Goal: Complete application form

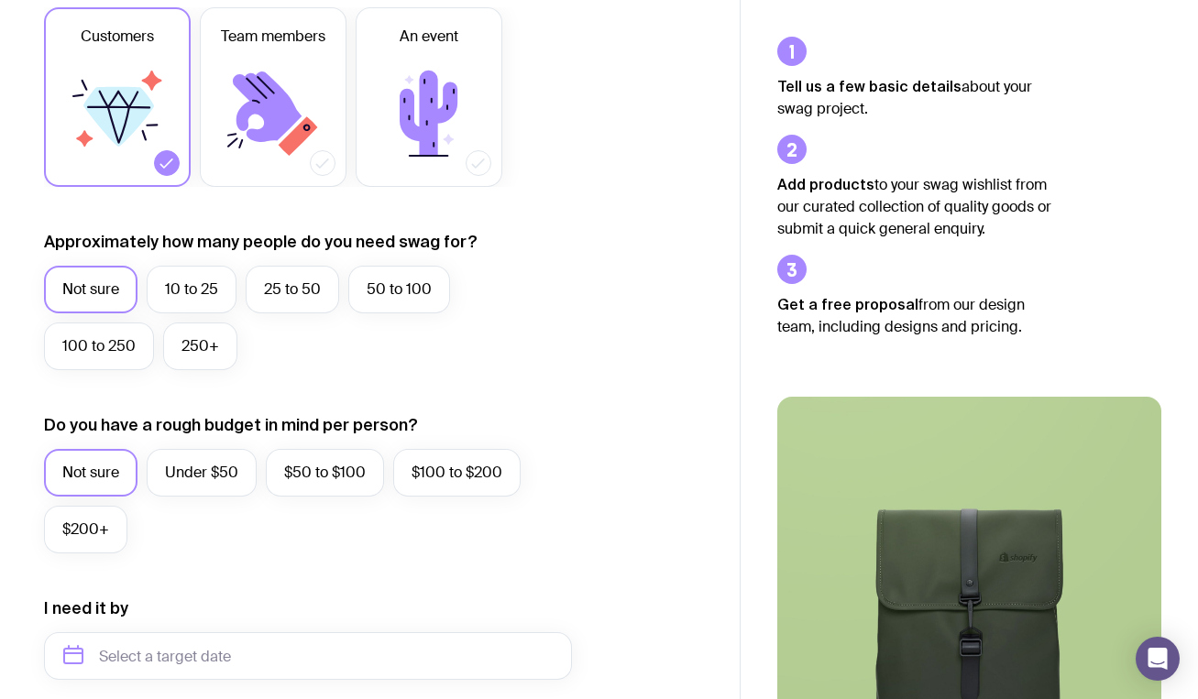
scroll to position [311, 0]
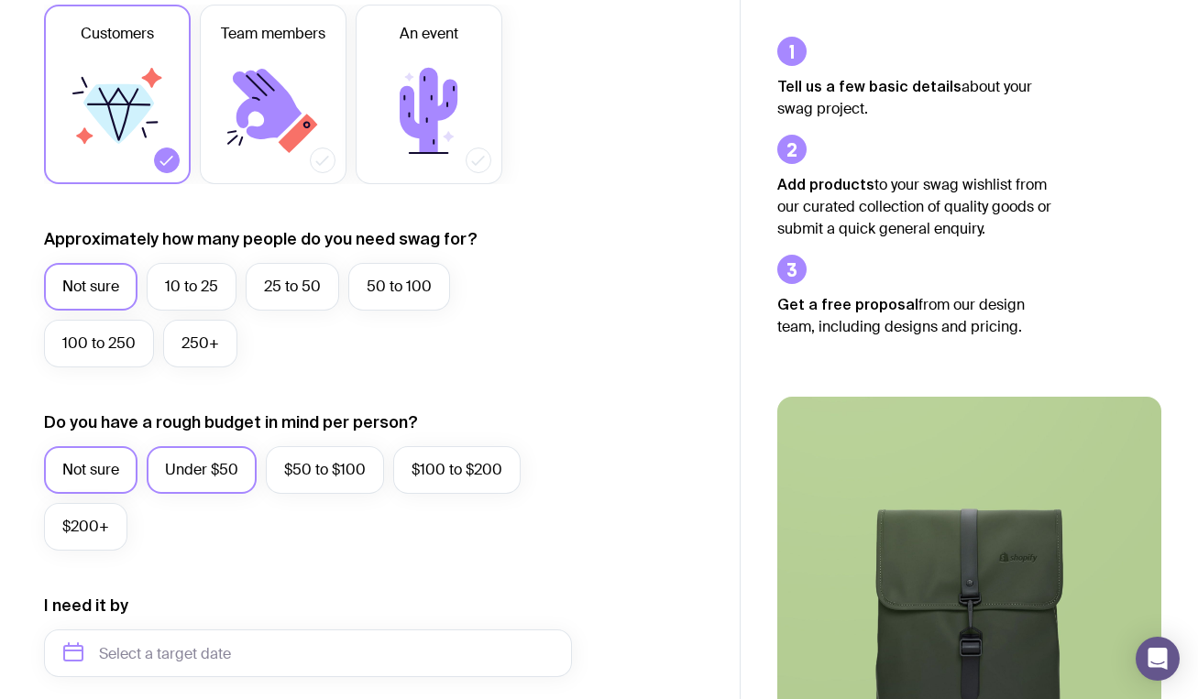
click at [211, 463] on label "Under $50" at bounding box center [202, 470] width 110 height 48
click at [0, 0] on input "Under $50" at bounding box center [0, 0] width 0 height 0
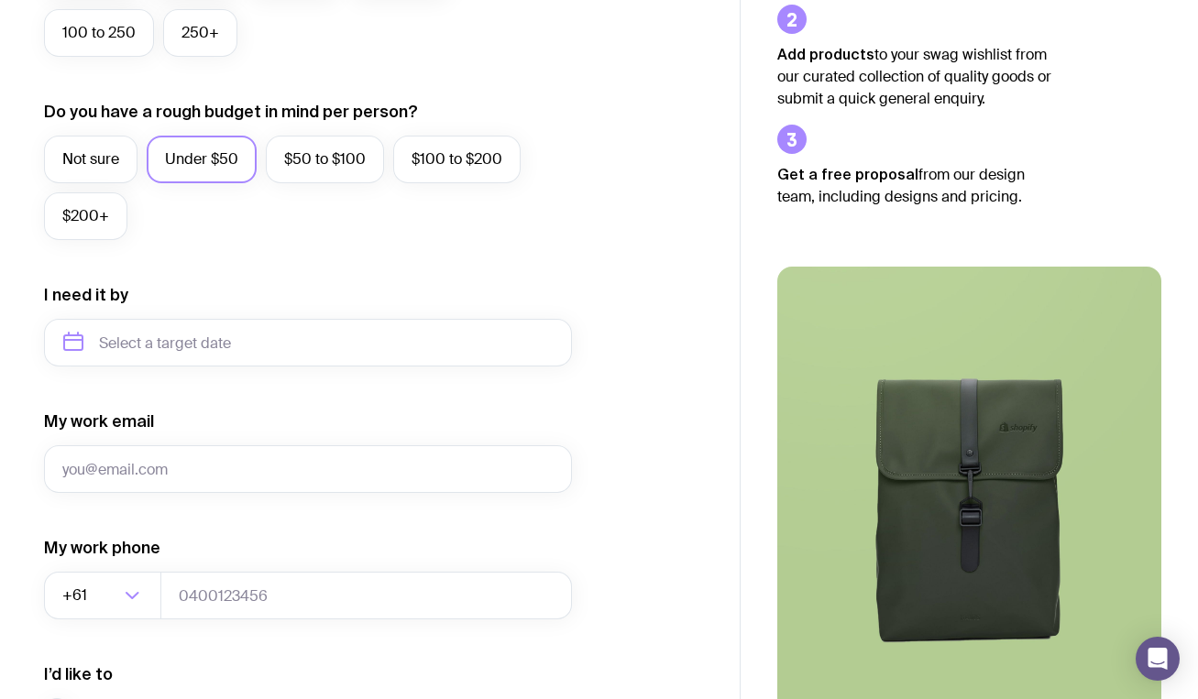
scroll to position [625, 0]
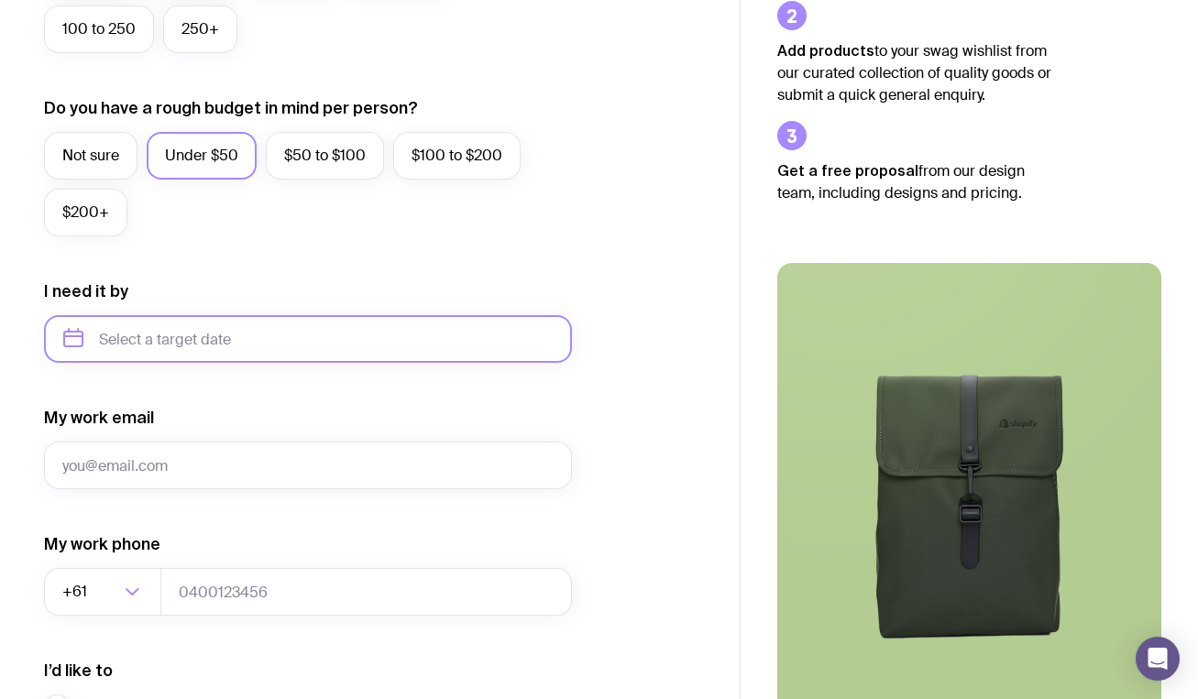
click at [216, 348] on input "text" at bounding box center [308, 339] width 528 height 48
click at [173, 562] on button "Nov" at bounding box center [160, 564] width 67 height 37
type input "[DATE]"
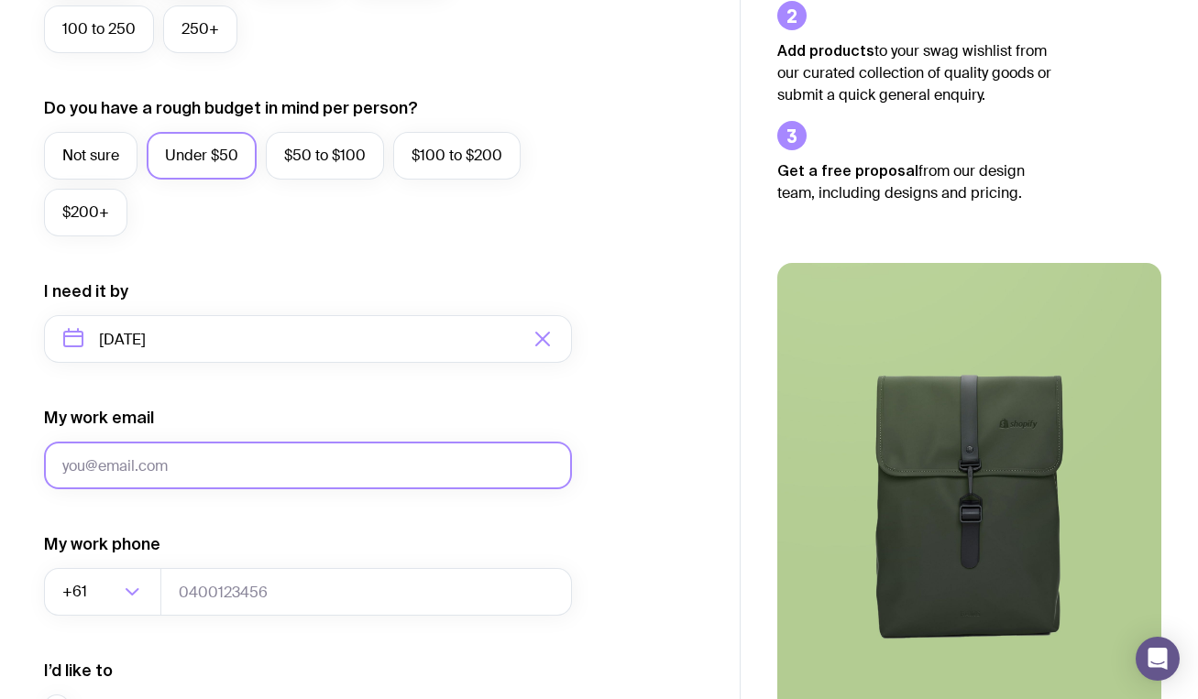
click at [186, 466] on input "My work email" at bounding box center [308, 466] width 528 height 48
type input "[EMAIL_ADDRESS][DOMAIN_NAME]"
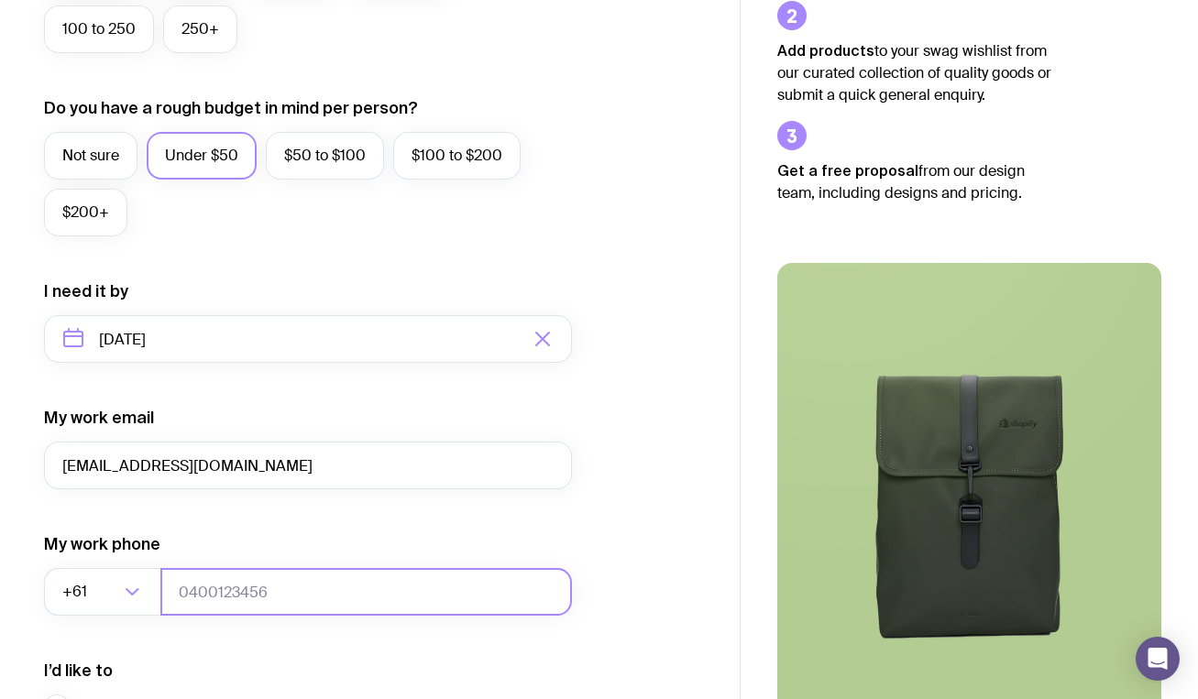
type input "0481099381"
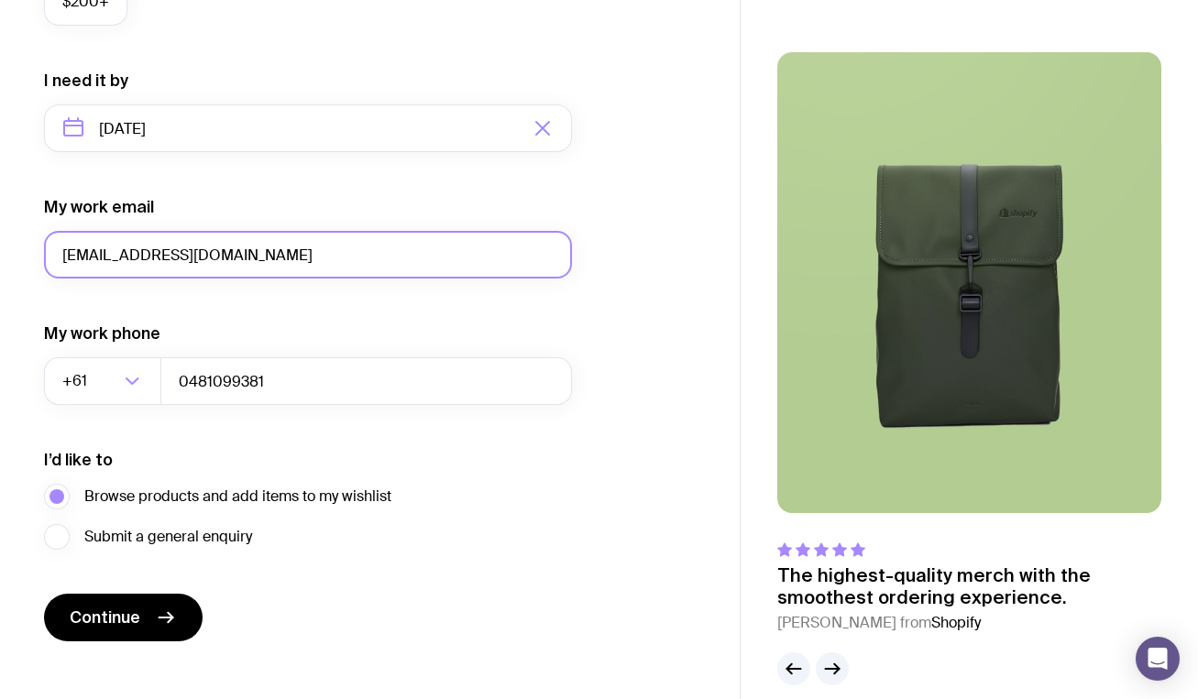
scroll to position [859, 0]
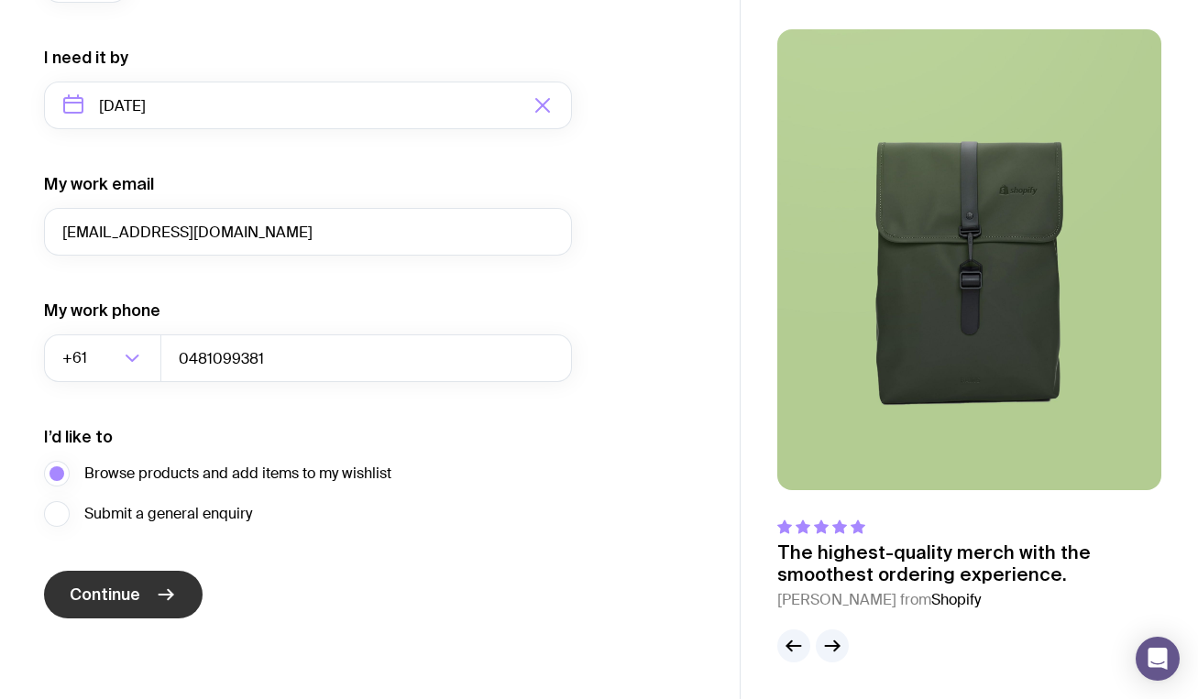
click at [155, 598] on icon "submit" at bounding box center [166, 595] width 22 height 22
